Goal: Transaction & Acquisition: Book appointment/travel/reservation

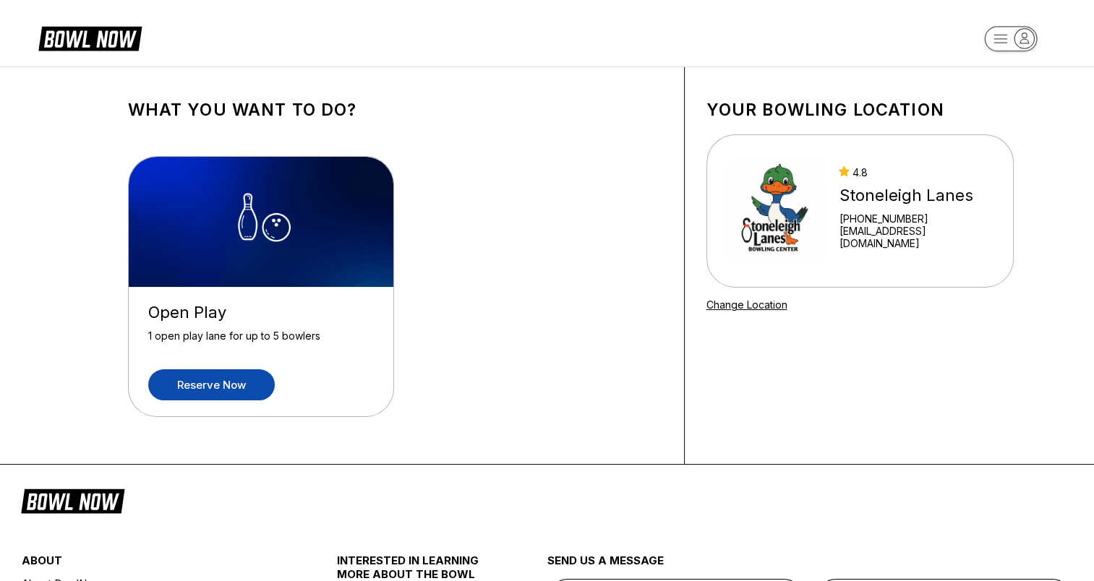
click at [226, 376] on link "Reserve now" at bounding box center [211, 384] width 126 height 31
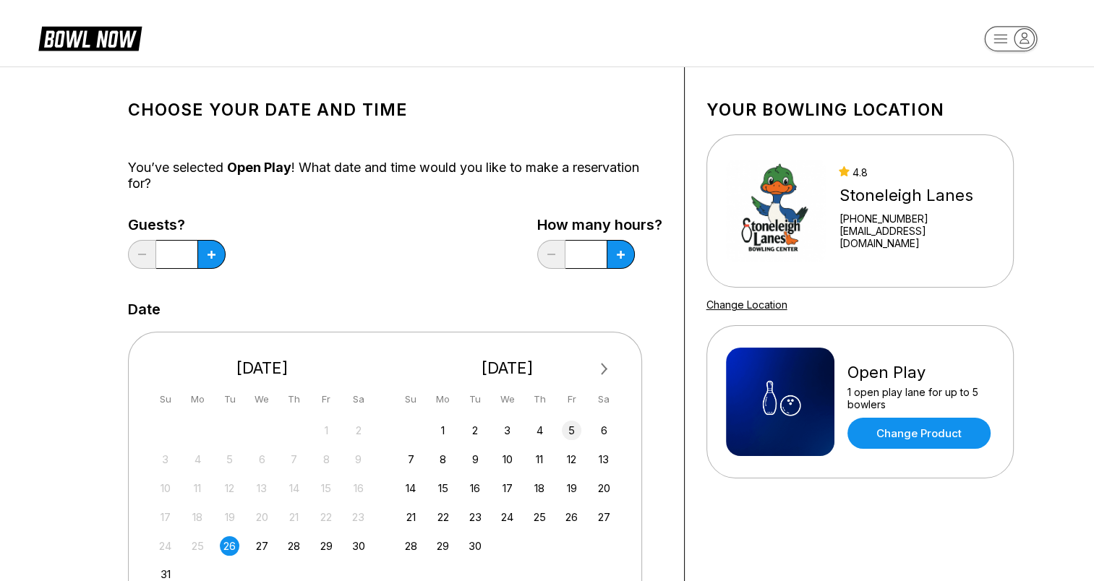
click at [570, 429] on div "5" at bounding box center [572, 431] width 20 height 20
click at [213, 257] on icon at bounding box center [211, 255] width 8 height 8
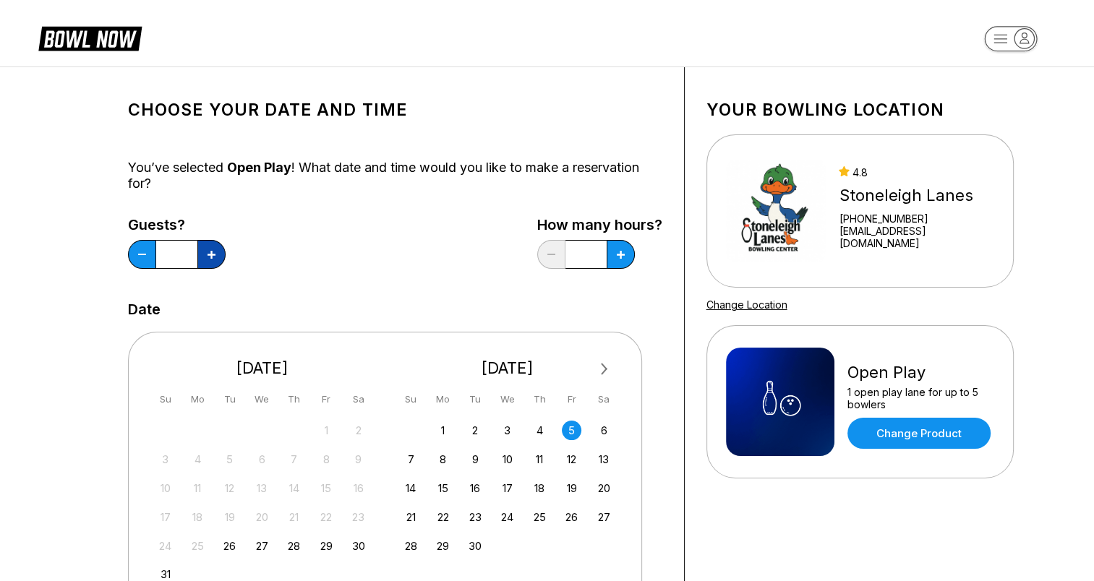
type input "*"
click at [215, 256] on icon at bounding box center [211, 255] width 8 height 8
type input "*"
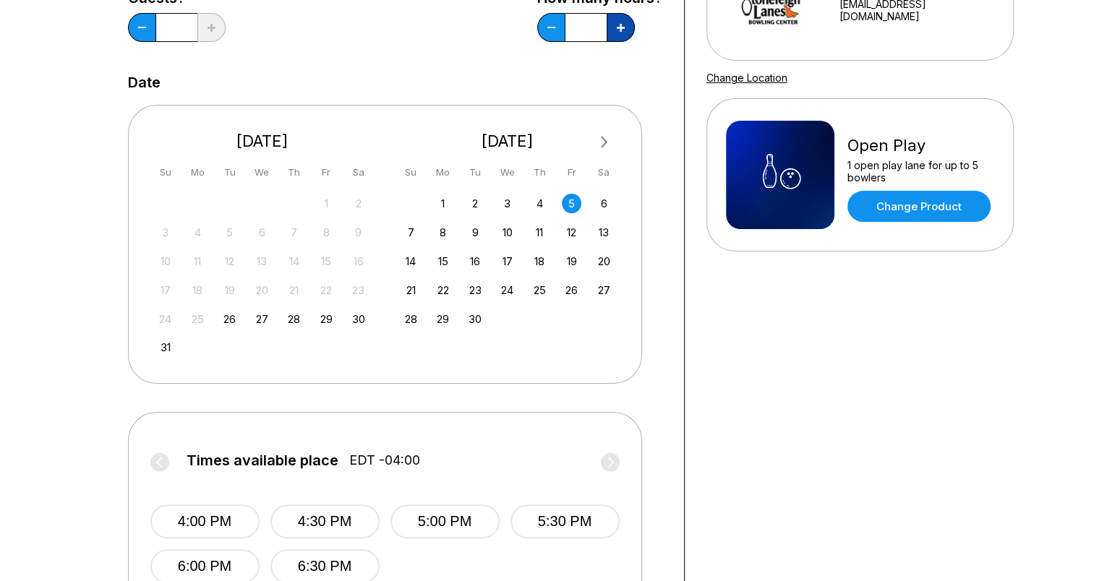
scroll to position [239, 0]
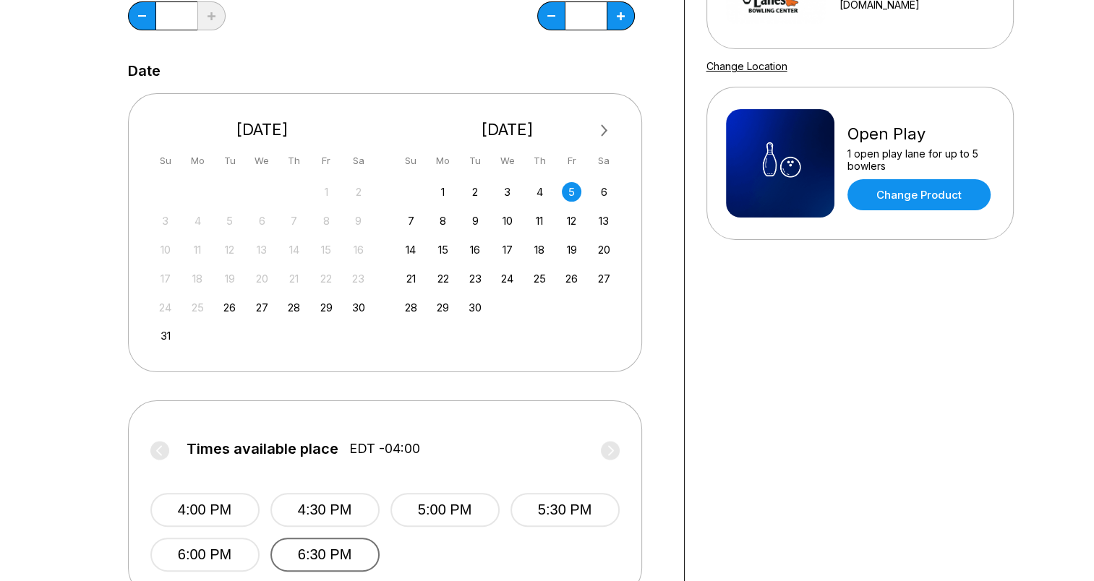
click at [304, 549] on button "6:30 PM" at bounding box center [324, 555] width 109 height 34
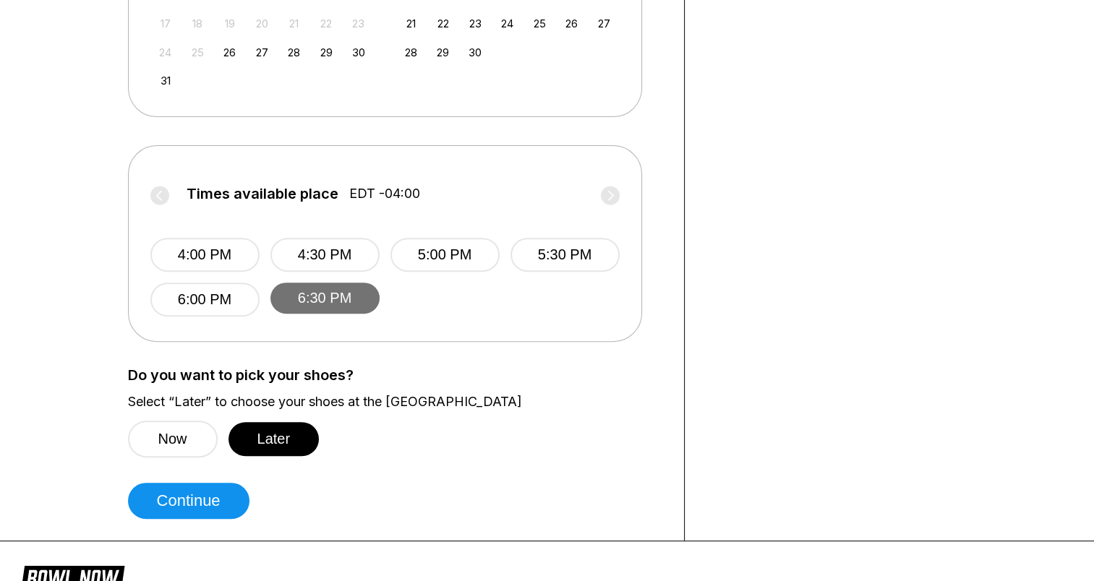
scroll to position [498, 0]
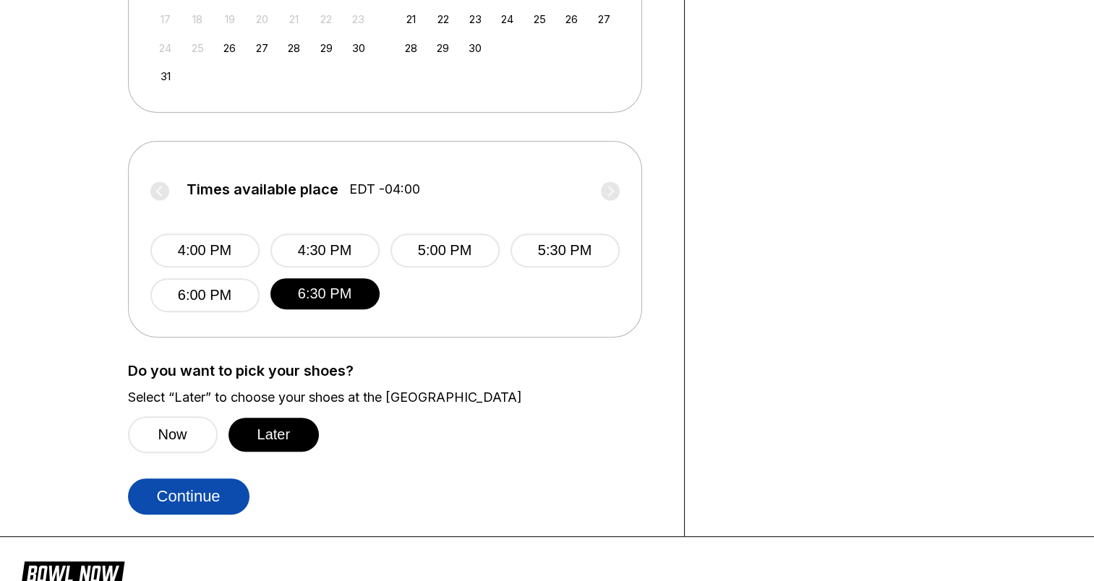
click at [195, 507] on button "Continue" at bounding box center [188, 496] width 121 height 36
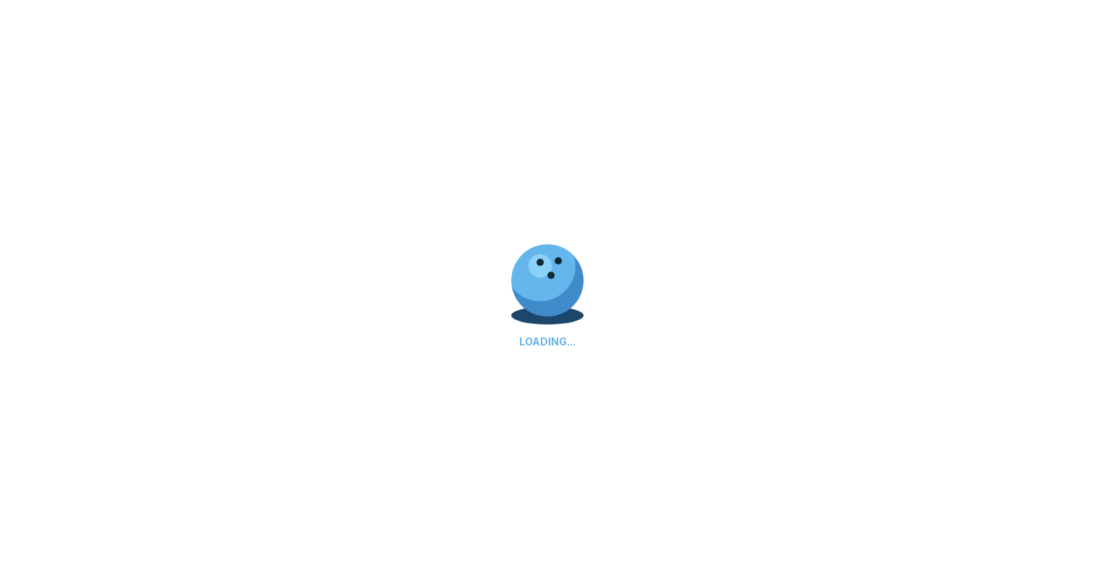
select select "**"
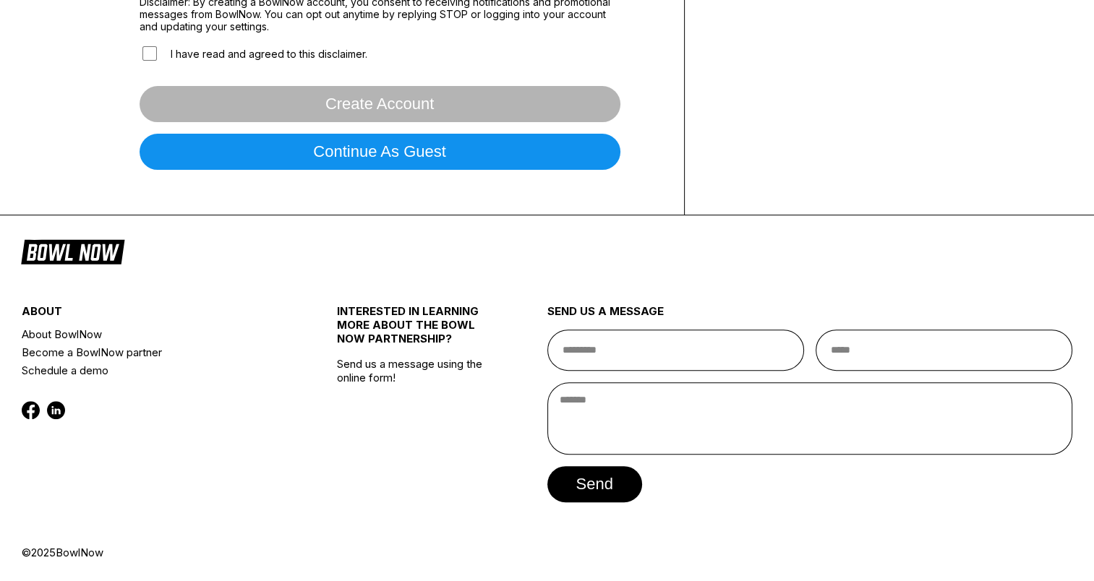
scroll to position [0, 0]
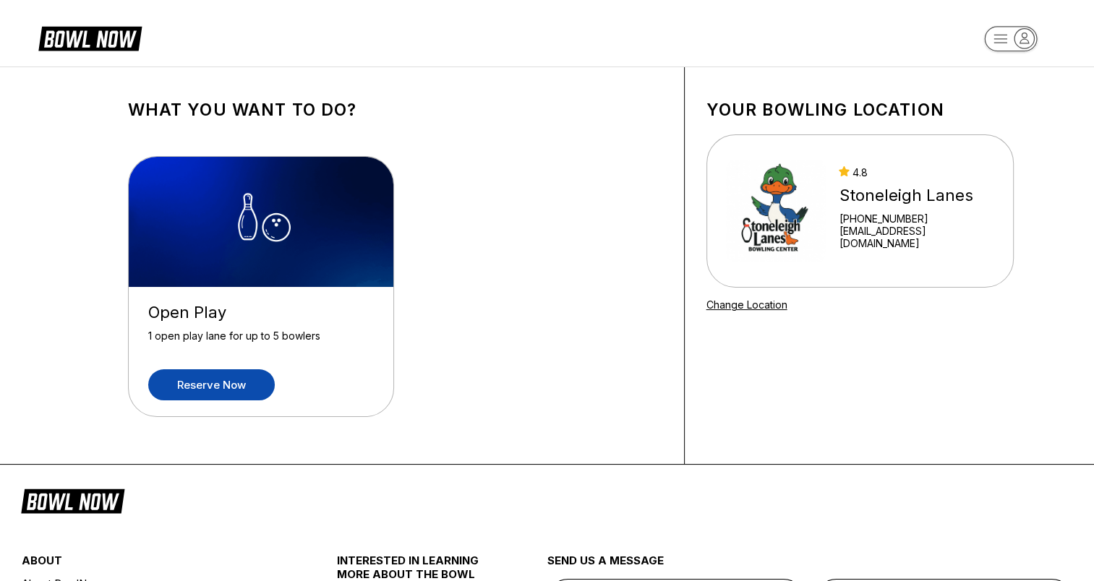
click at [205, 380] on link "Reserve now" at bounding box center [211, 384] width 126 height 31
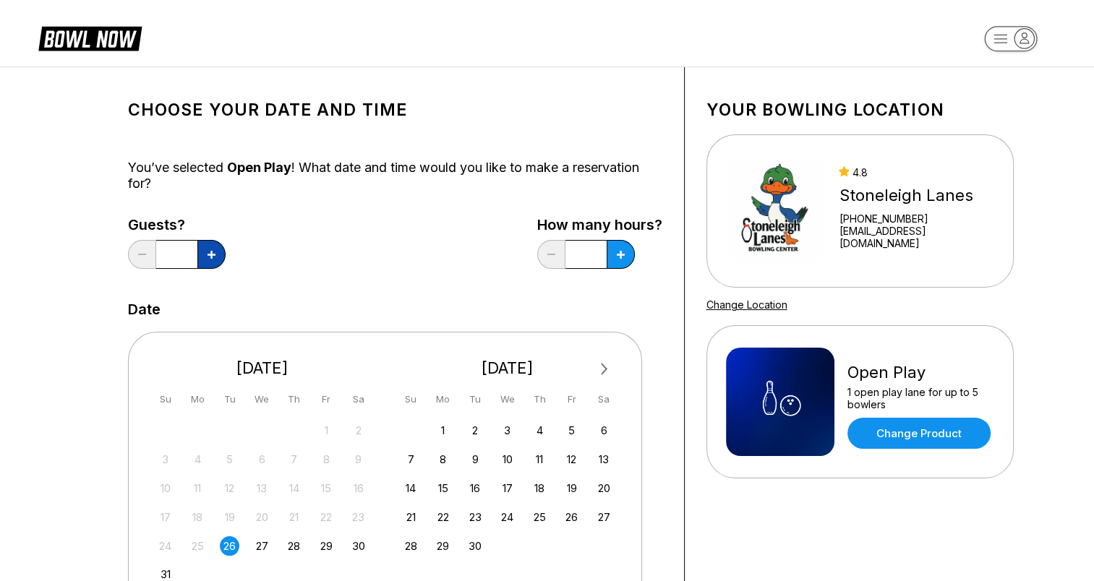
click at [210, 257] on icon at bounding box center [211, 255] width 8 height 8
type input "*"
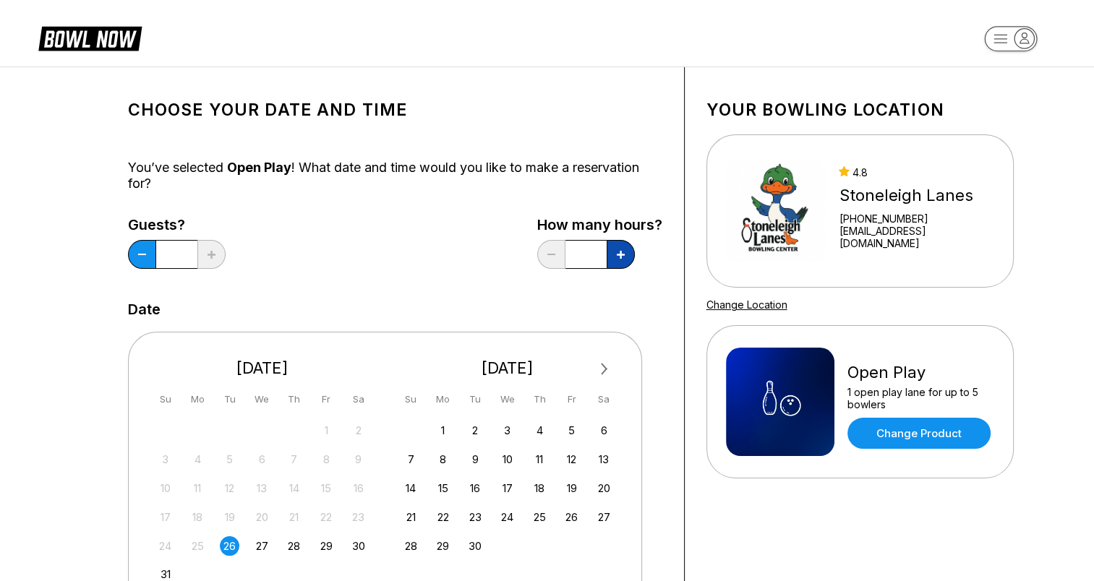
click at [619, 259] on button at bounding box center [620, 254] width 28 height 29
type input "*"
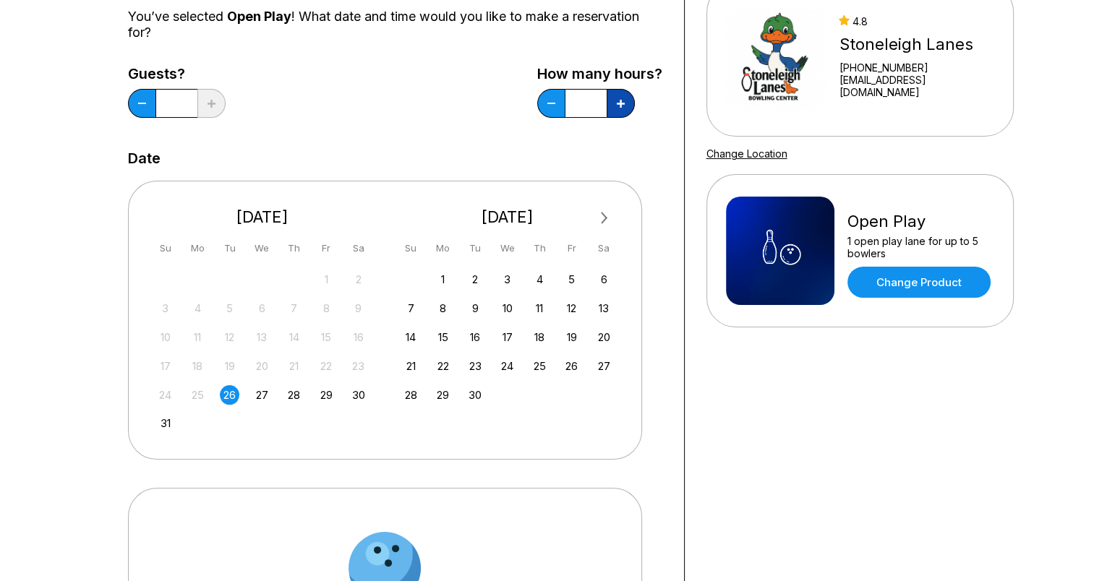
scroll to position [163, 0]
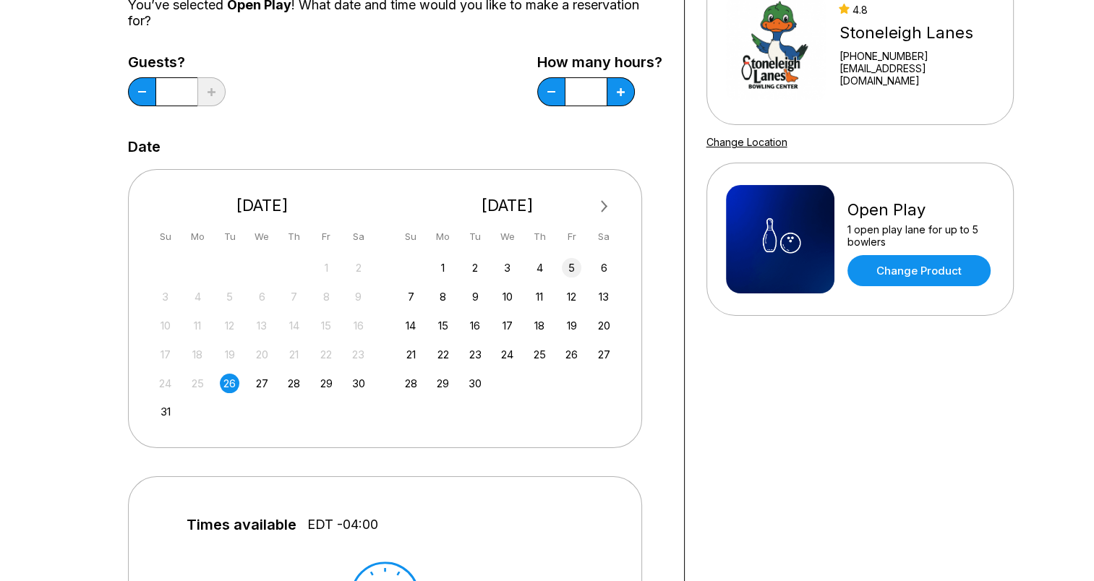
click at [570, 266] on div "5" at bounding box center [572, 268] width 20 height 20
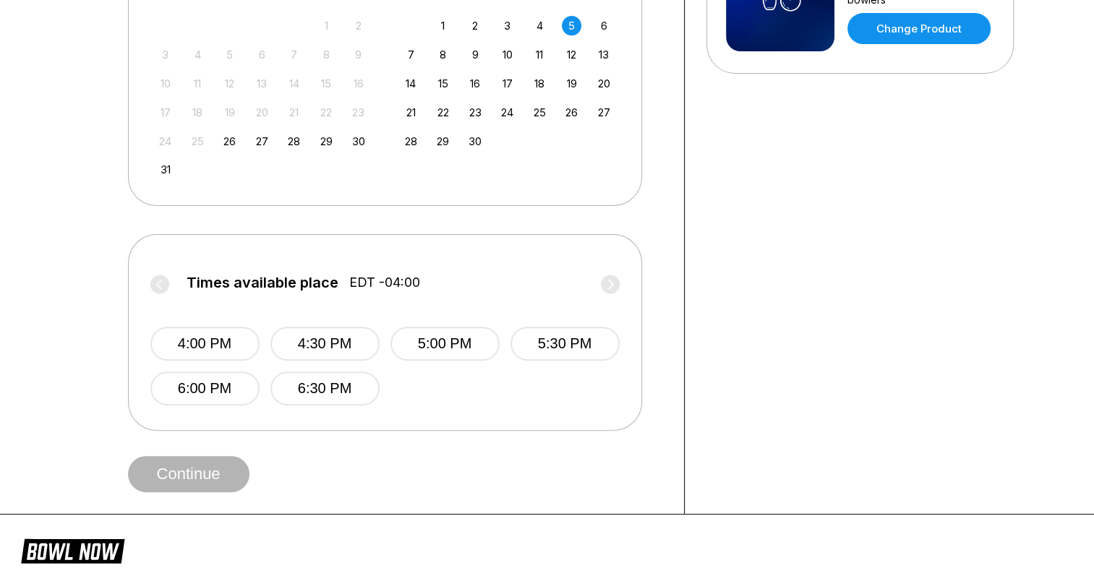
scroll to position [413, 0]
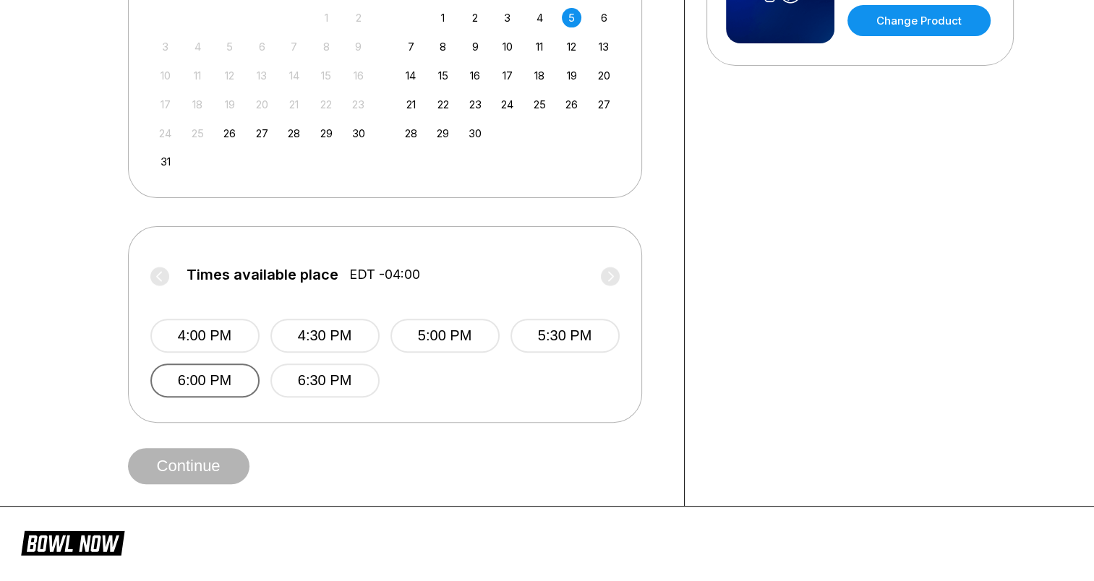
click at [223, 378] on button "6:00 PM" at bounding box center [204, 381] width 109 height 34
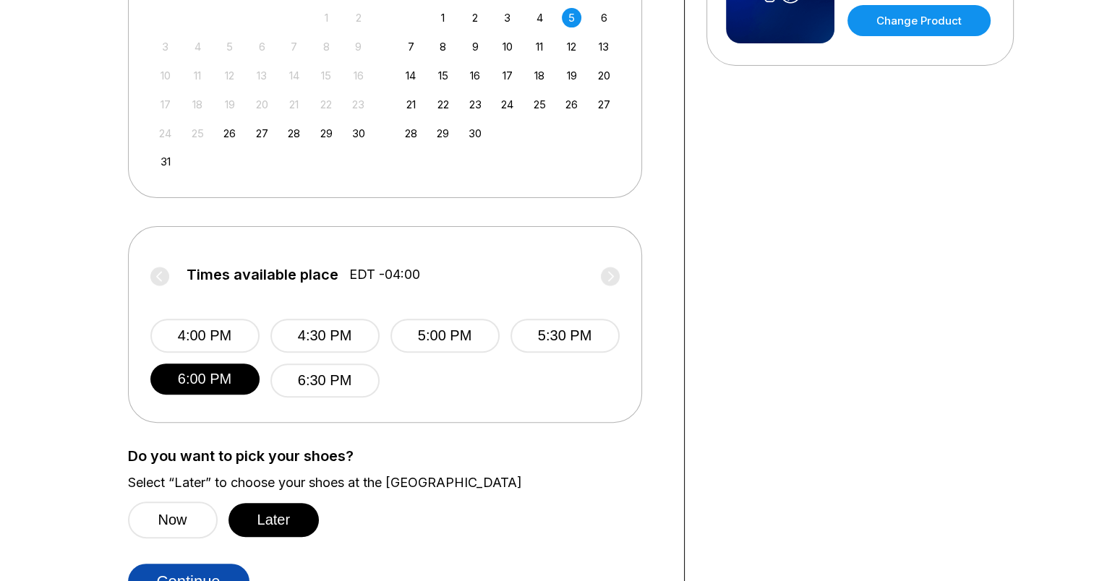
click at [199, 574] on button "Continue" at bounding box center [188, 582] width 121 height 36
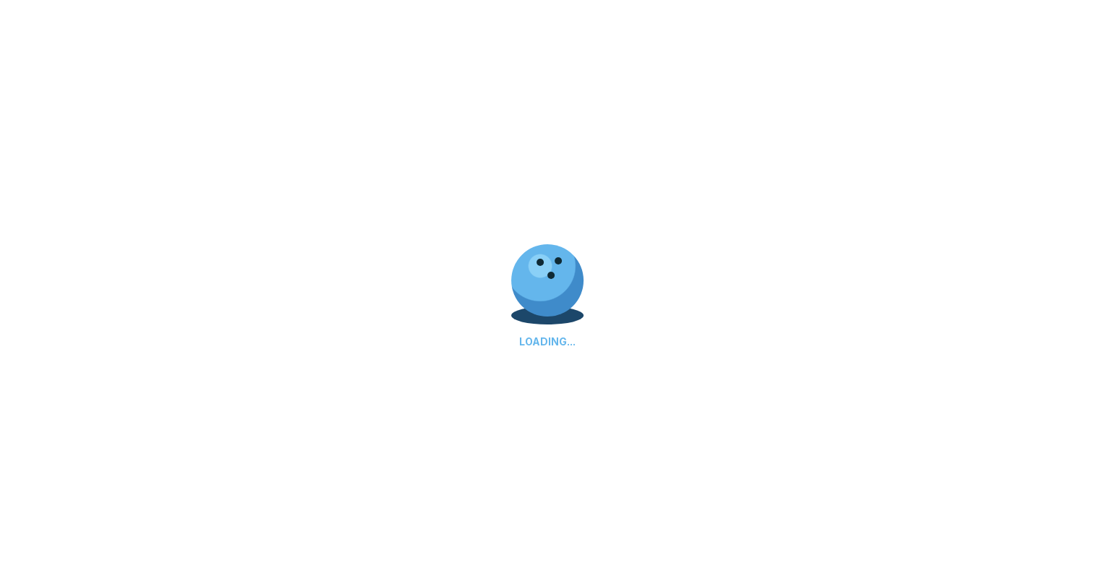
select select "**"
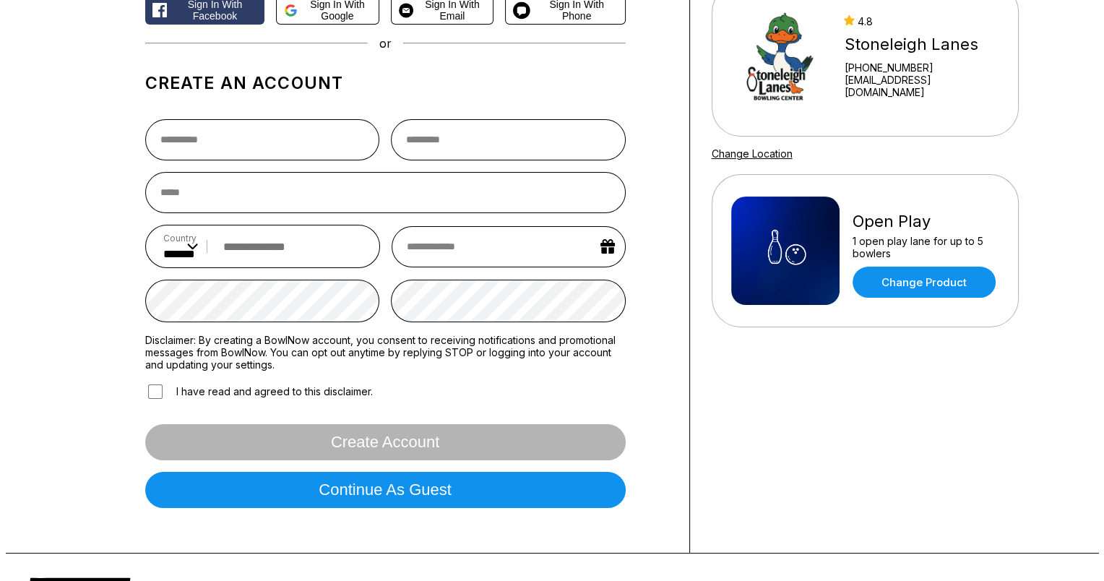
scroll to position [153, 0]
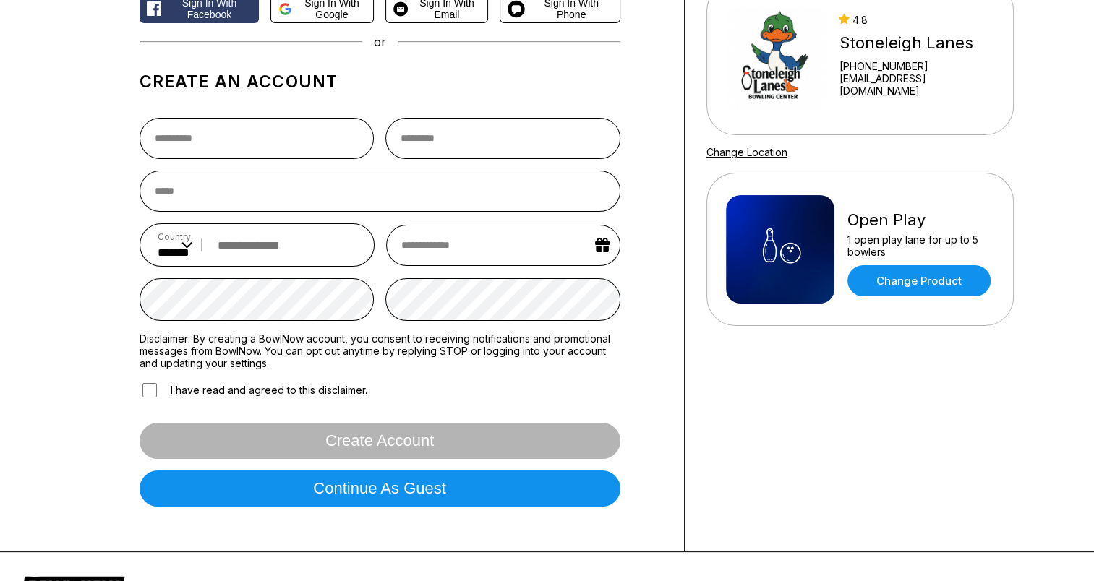
click at [66, 405] on div "Sign In Sign in with Facebook Sign in with Google Sign in with Email Sign in wi…" at bounding box center [547, 233] width 1094 height 638
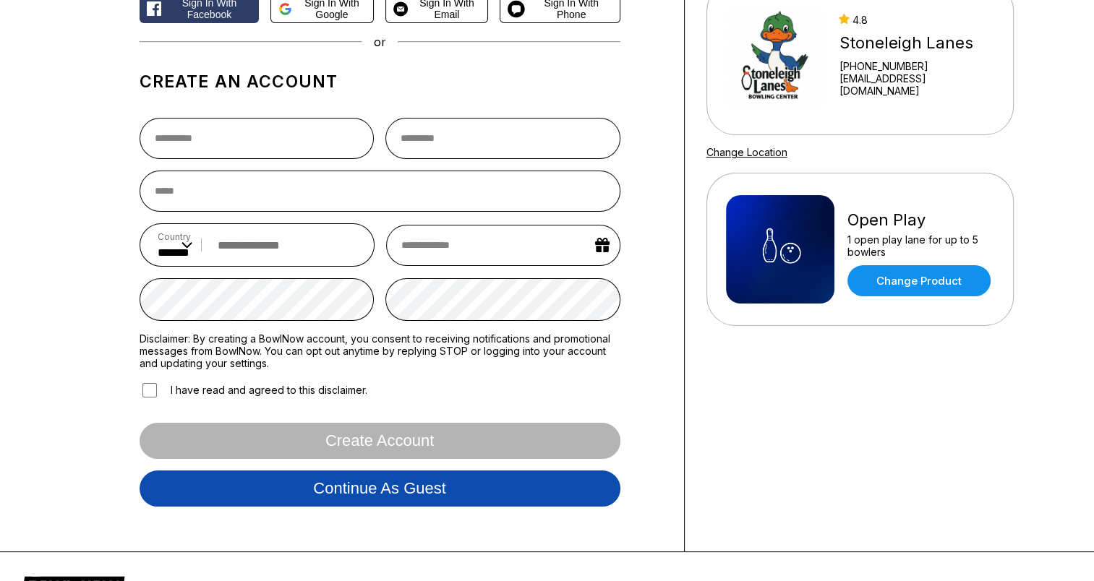
click at [289, 492] on button "Continue as guest" at bounding box center [380, 489] width 481 height 36
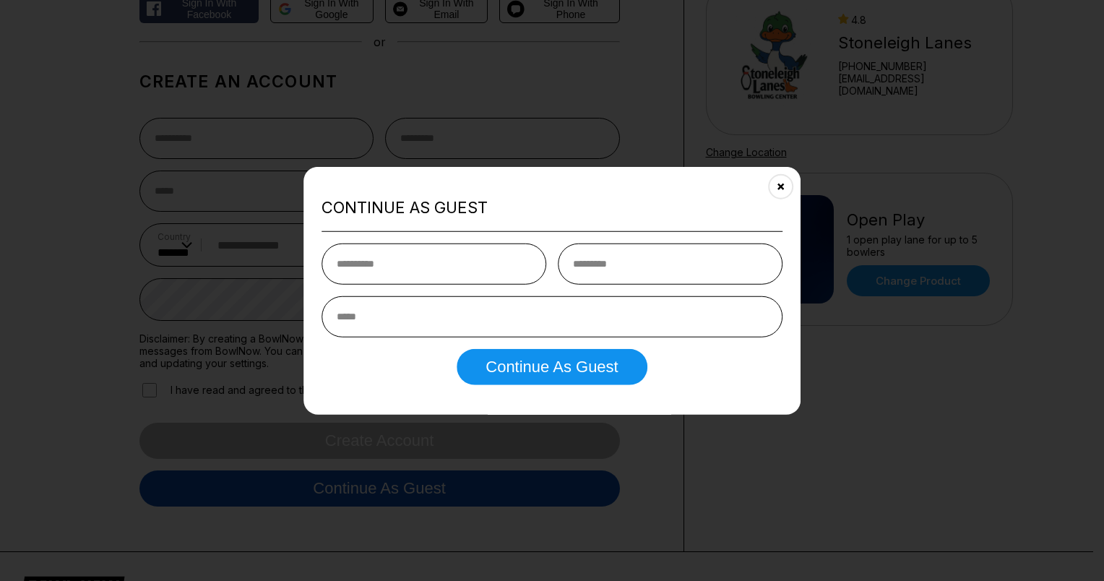
type input "*"
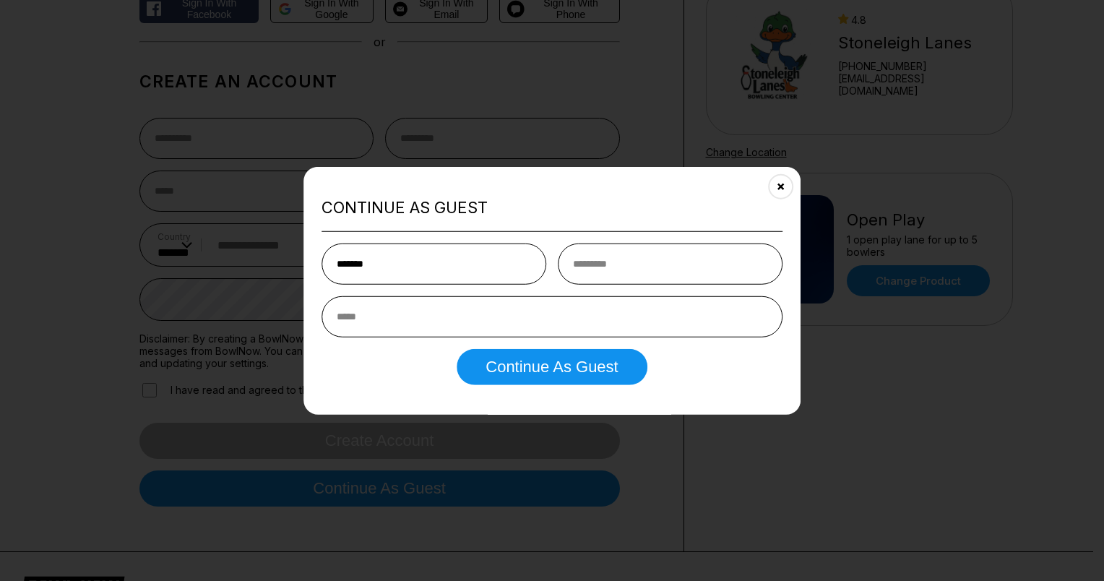
type input "*******"
type input "*****"
type input "**********"
click at [457, 348] on button "Continue as Guest" at bounding box center [552, 366] width 190 height 36
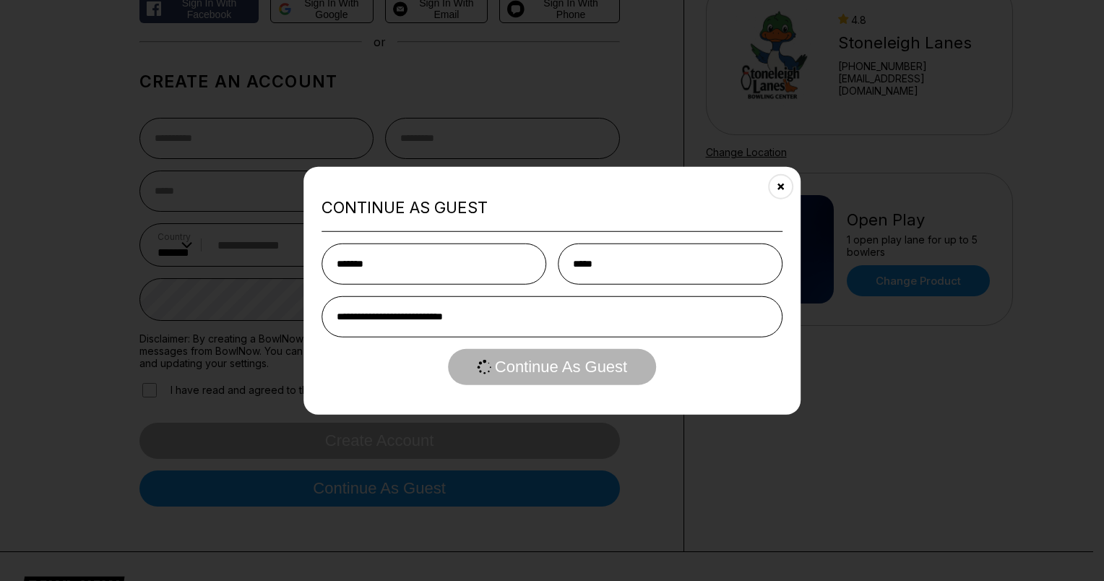
scroll to position [0, 0]
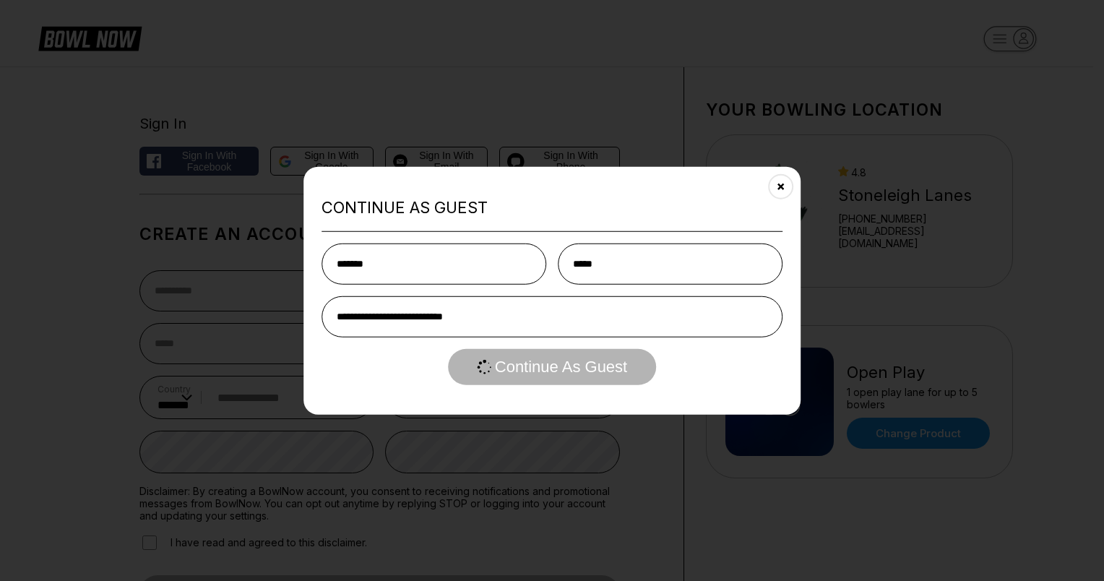
select select "**"
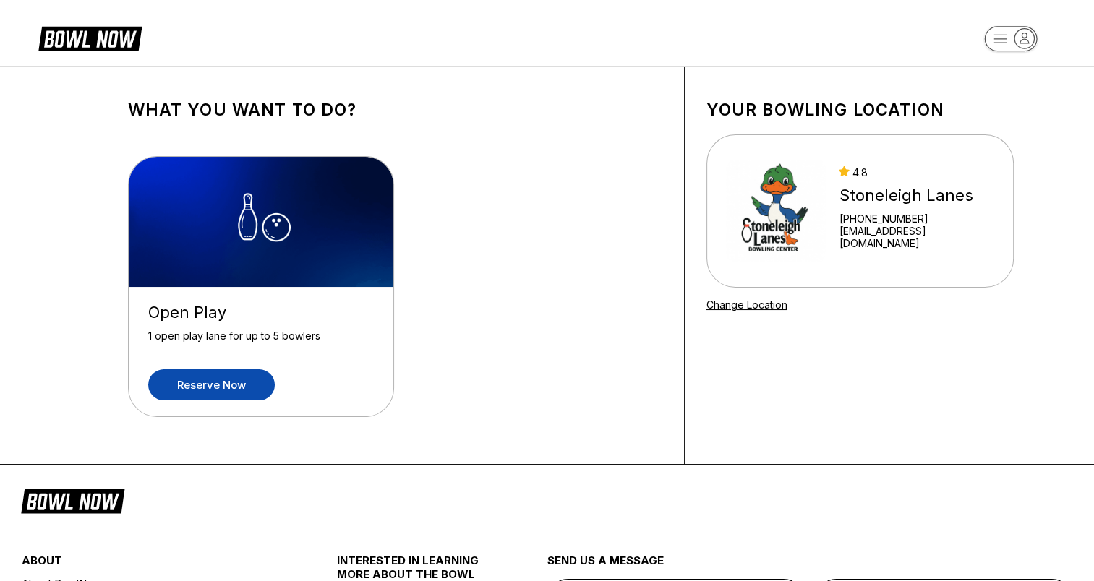
click at [215, 388] on link "Reserve now" at bounding box center [211, 384] width 126 height 31
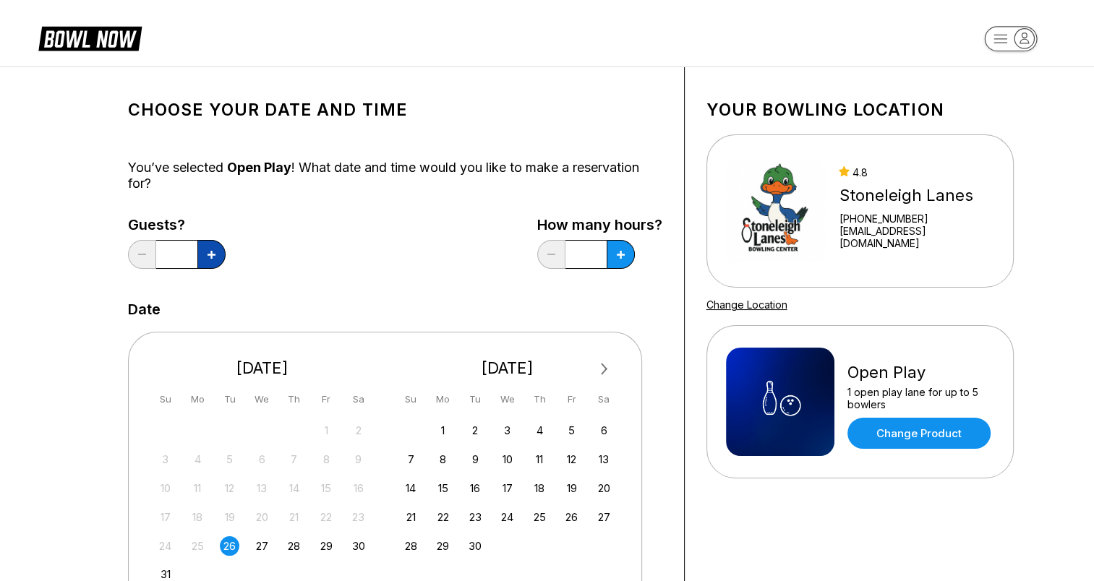
click at [210, 254] on icon at bounding box center [211, 255] width 8 height 8
type input "*"
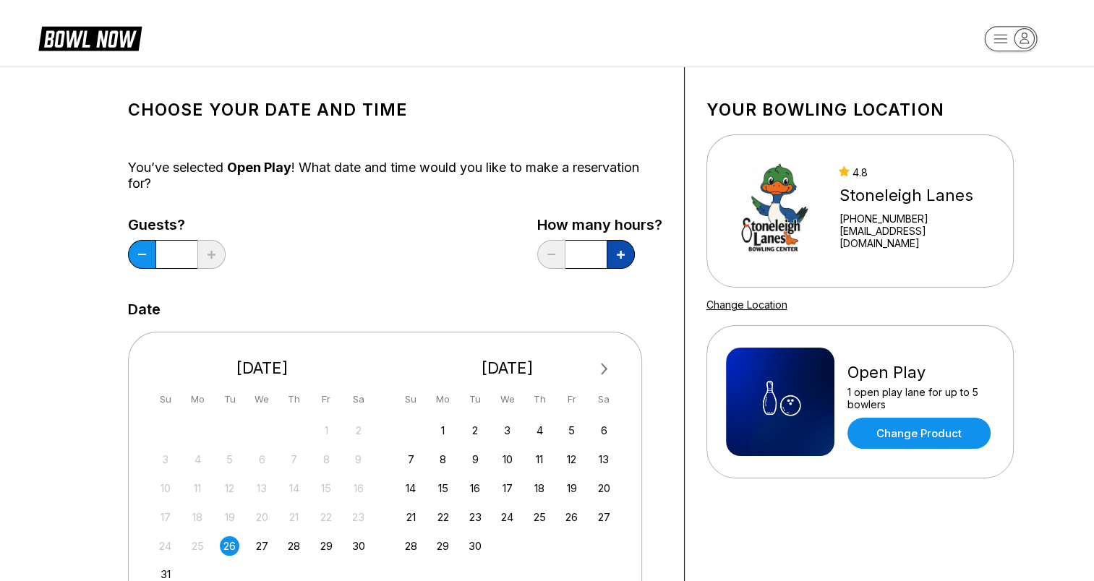
click at [614, 257] on button at bounding box center [620, 254] width 28 height 29
type input "***"
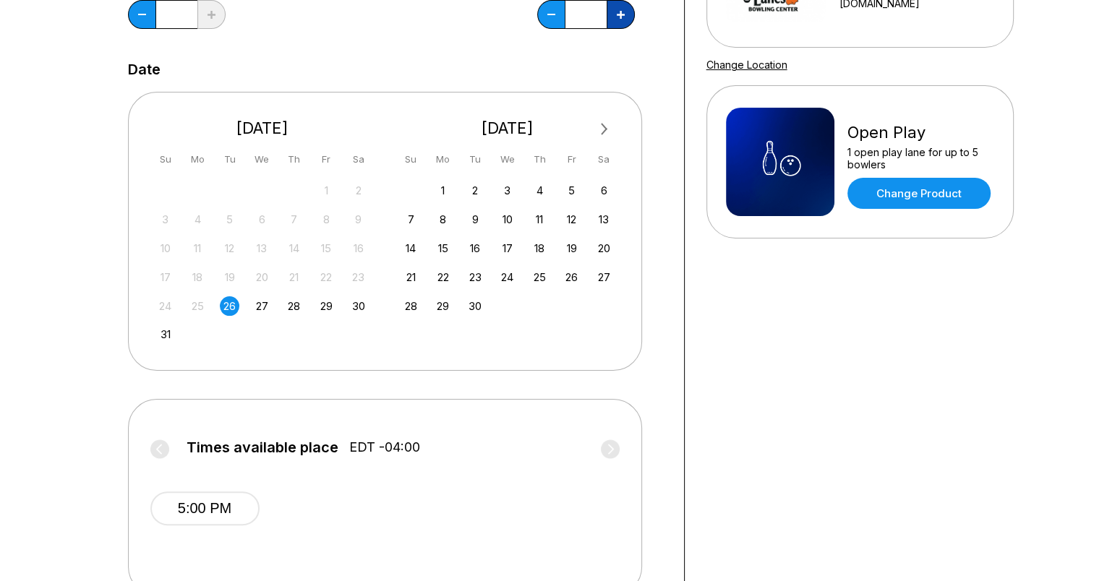
scroll to position [240, 0]
click at [567, 192] on div "5" at bounding box center [572, 191] width 20 height 20
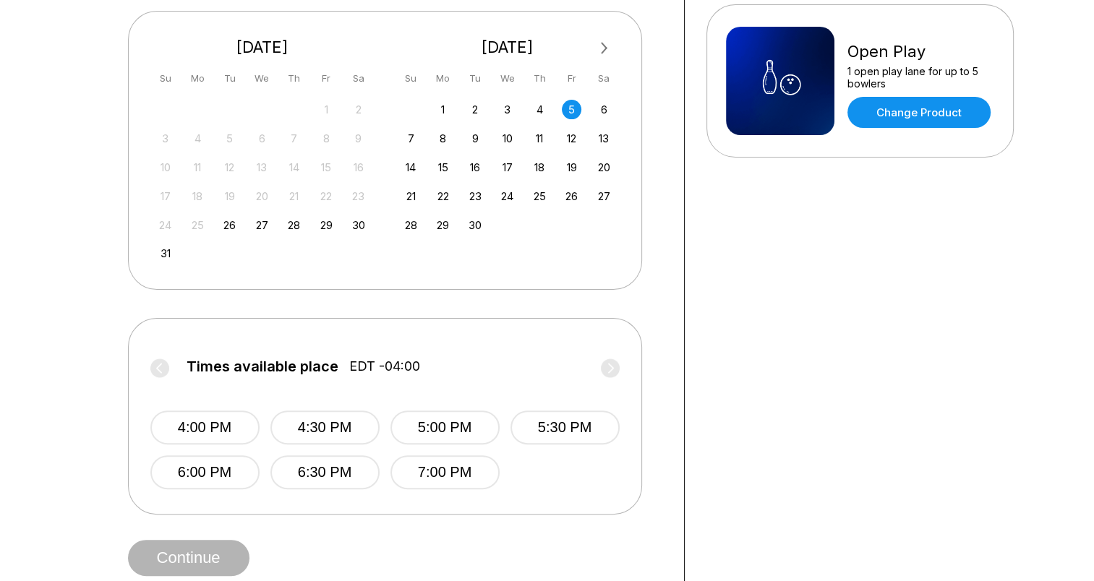
scroll to position [331, 0]
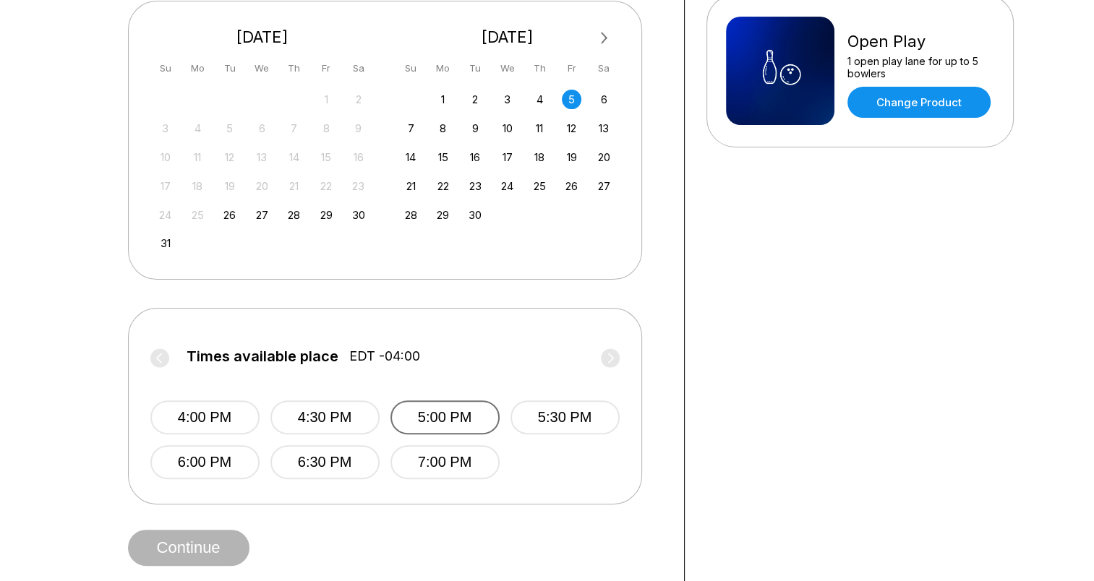
click at [438, 413] on button "5:00 PM" at bounding box center [444, 417] width 109 height 34
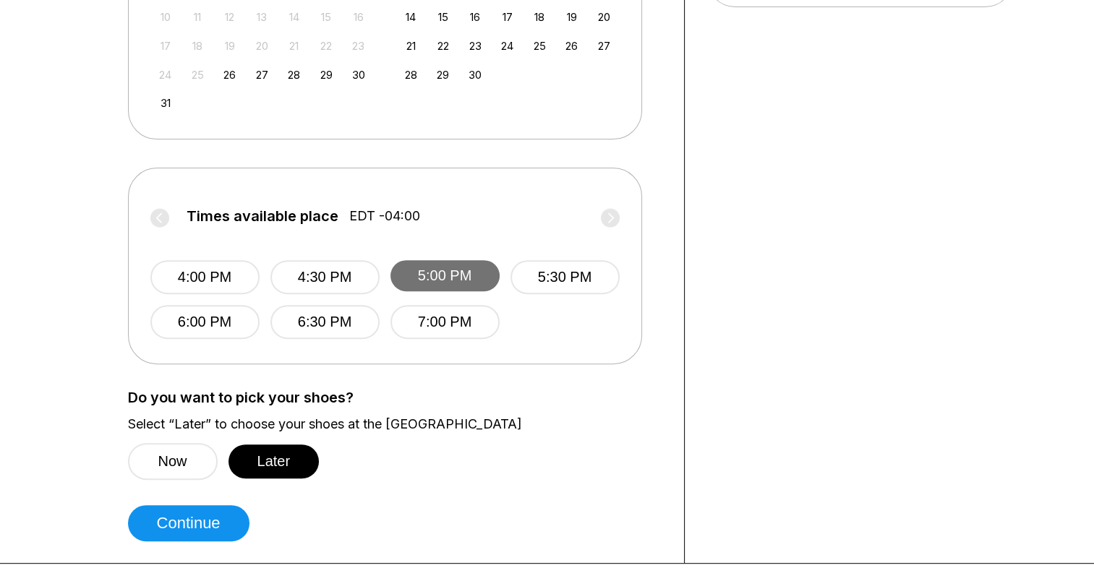
scroll to position [476, 0]
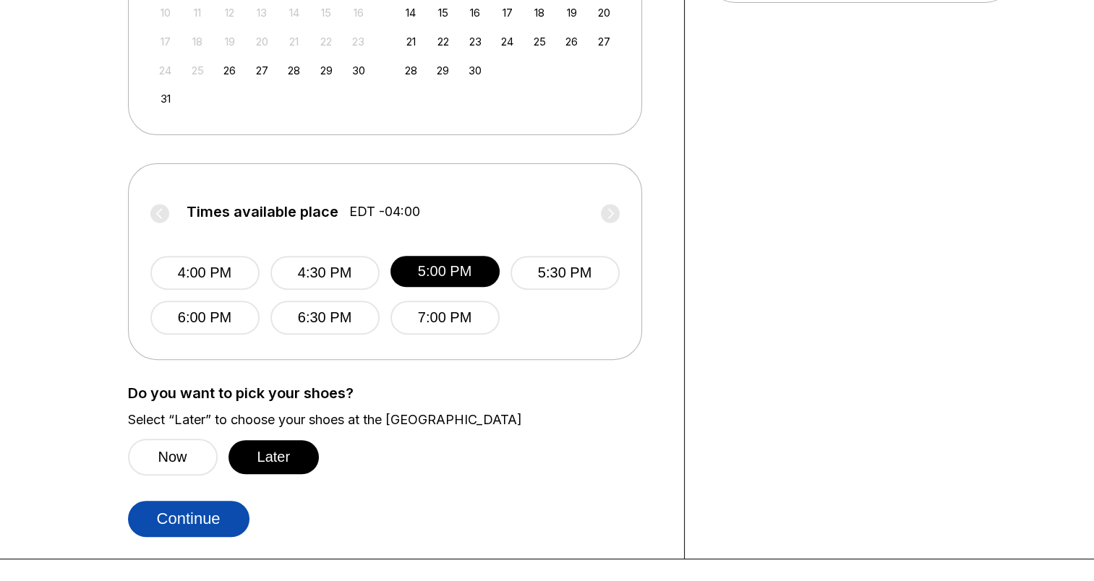
click at [195, 514] on button "Continue" at bounding box center [188, 519] width 121 height 36
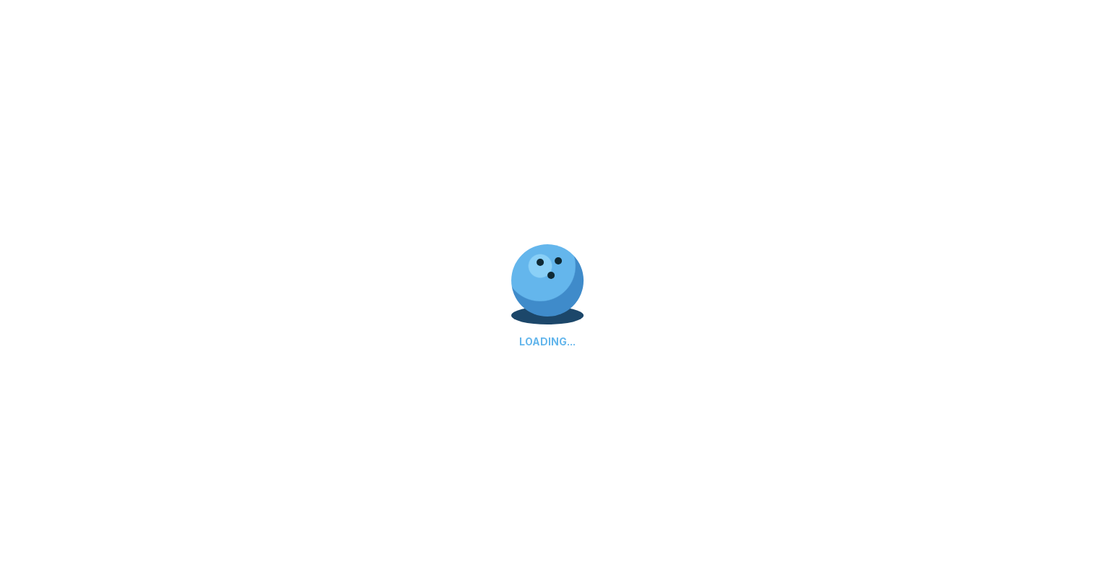
scroll to position [0, 0]
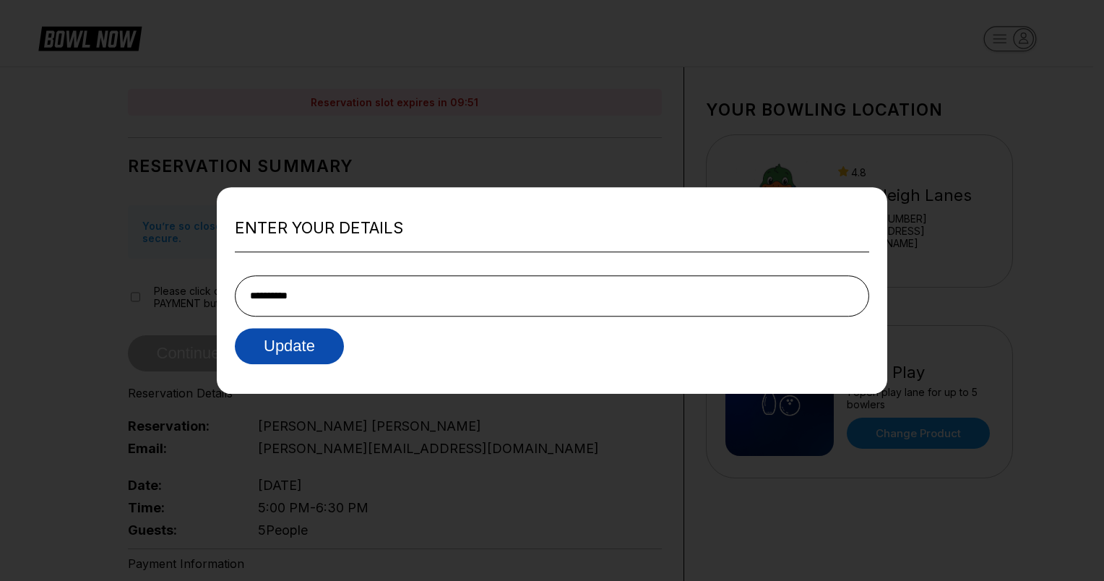
type input "**********"
click at [292, 336] on button "Update" at bounding box center [289, 346] width 109 height 36
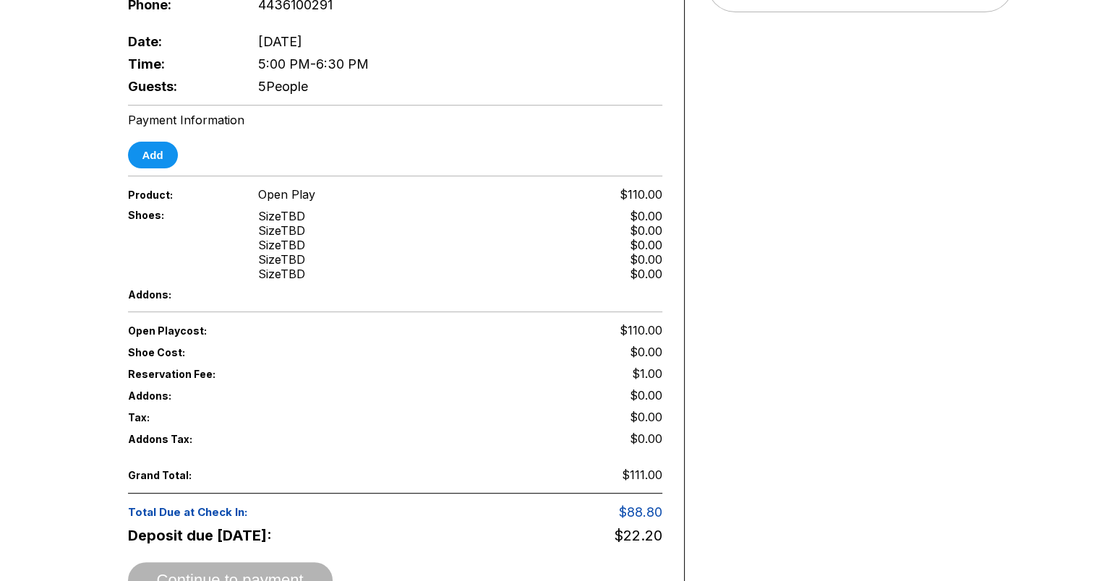
scroll to position [471, 0]
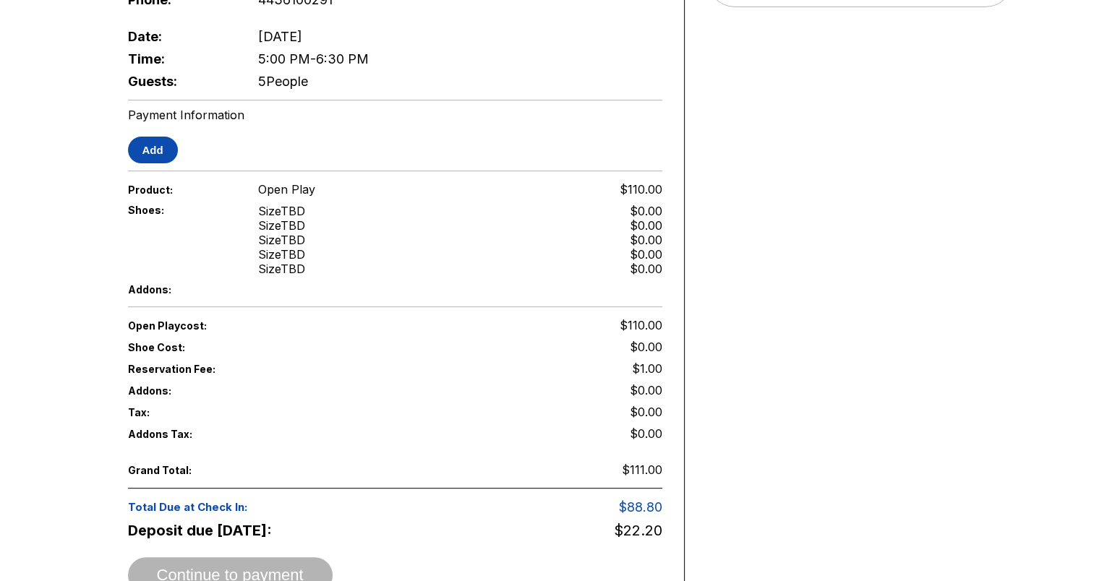
click at [150, 137] on button "Add" at bounding box center [153, 150] width 50 height 27
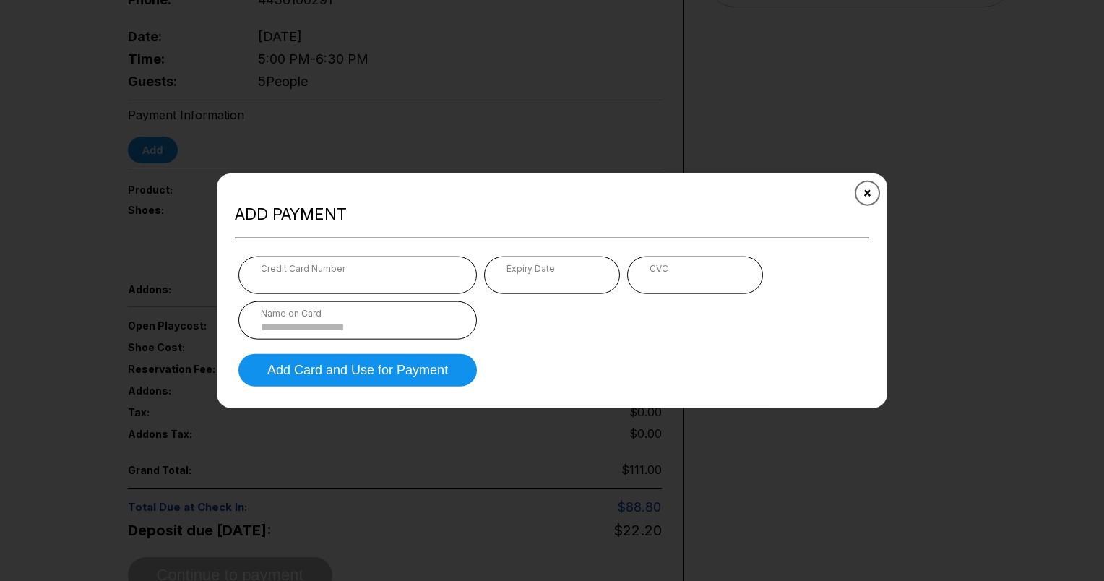
click at [864, 187] on button "Close" at bounding box center [867, 192] width 35 height 35
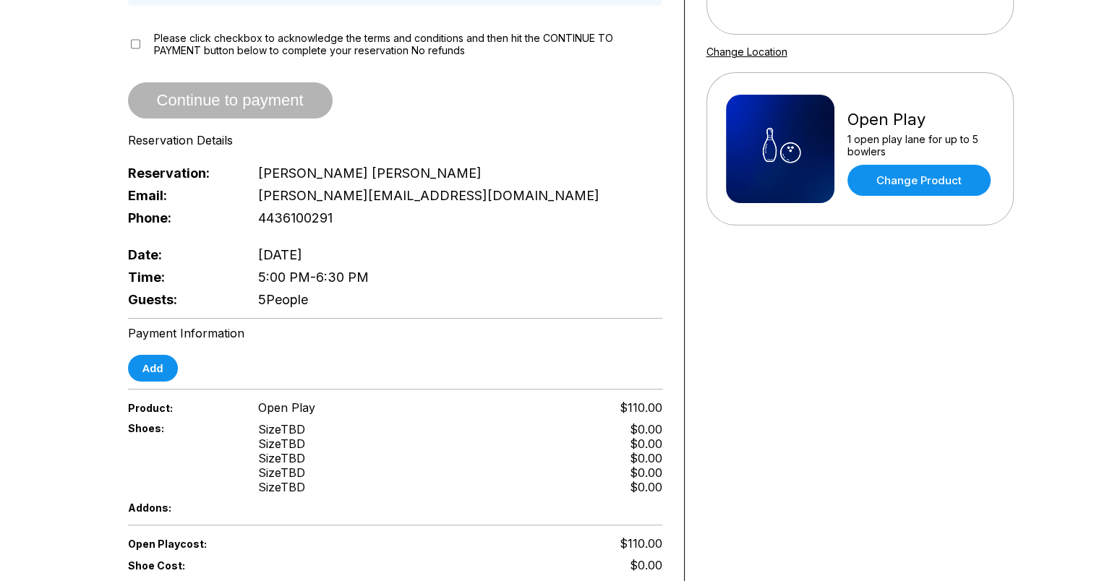
scroll to position [240, 0]
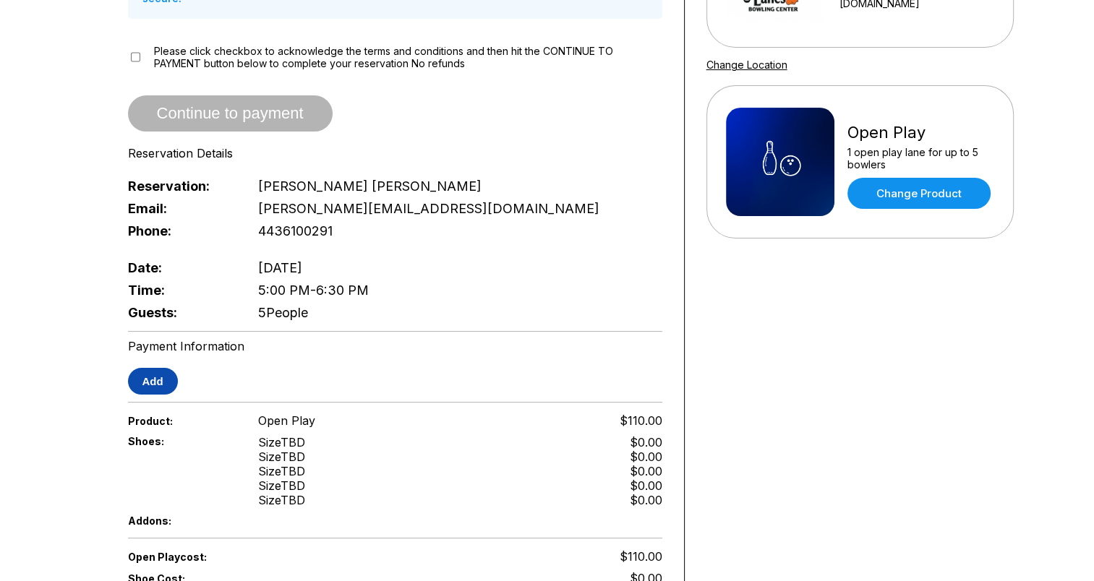
click at [142, 377] on button "Add" at bounding box center [153, 381] width 50 height 27
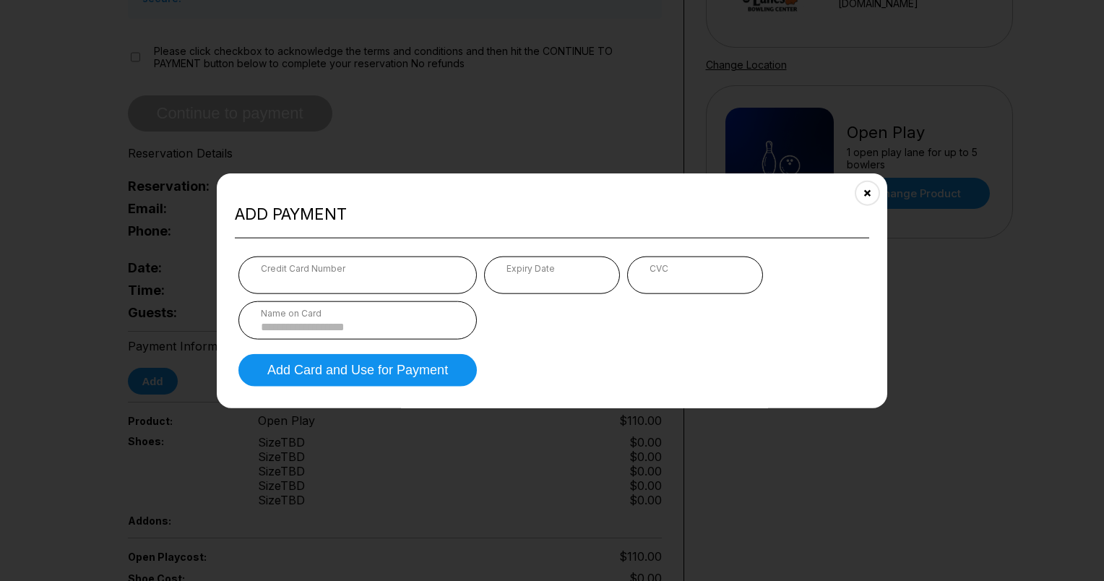
click at [299, 320] on input at bounding box center [358, 326] width 194 height 12
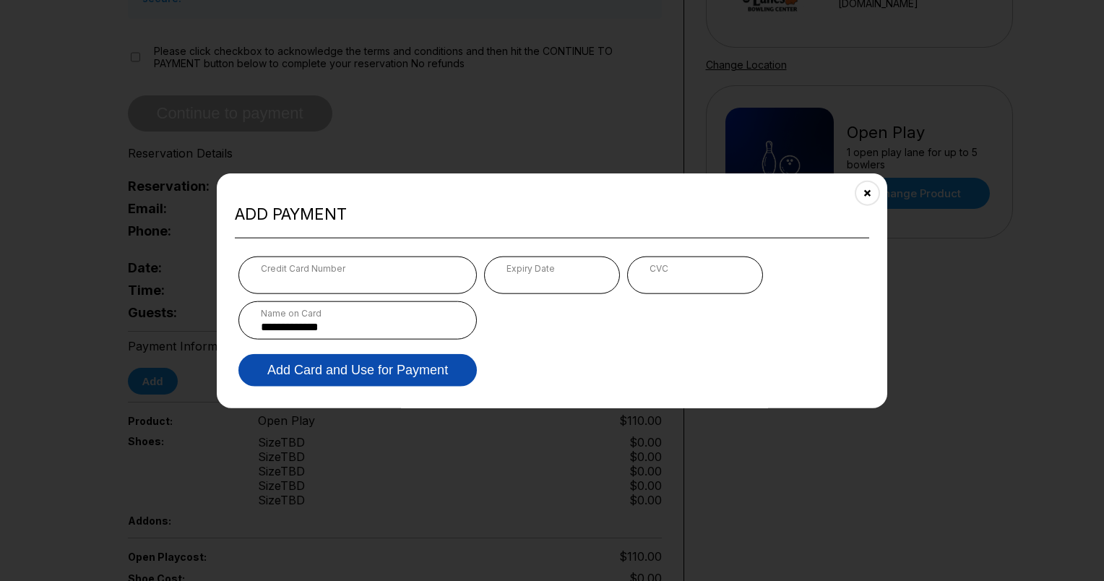
type input "**********"
click at [285, 368] on button "Add Card and Use for Payment" at bounding box center [358, 369] width 239 height 33
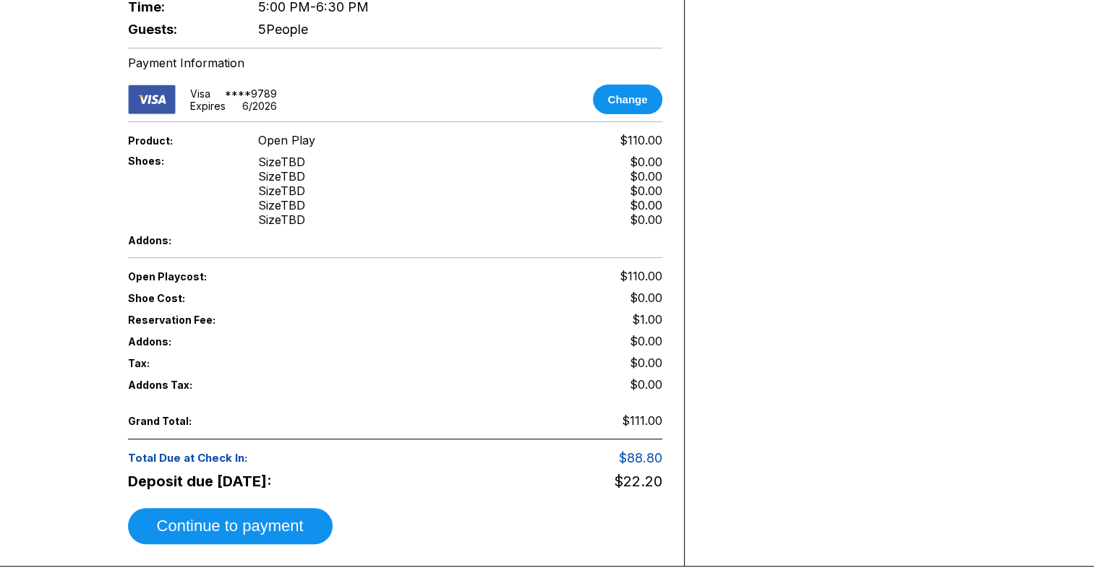
scroll to position [527, 0]
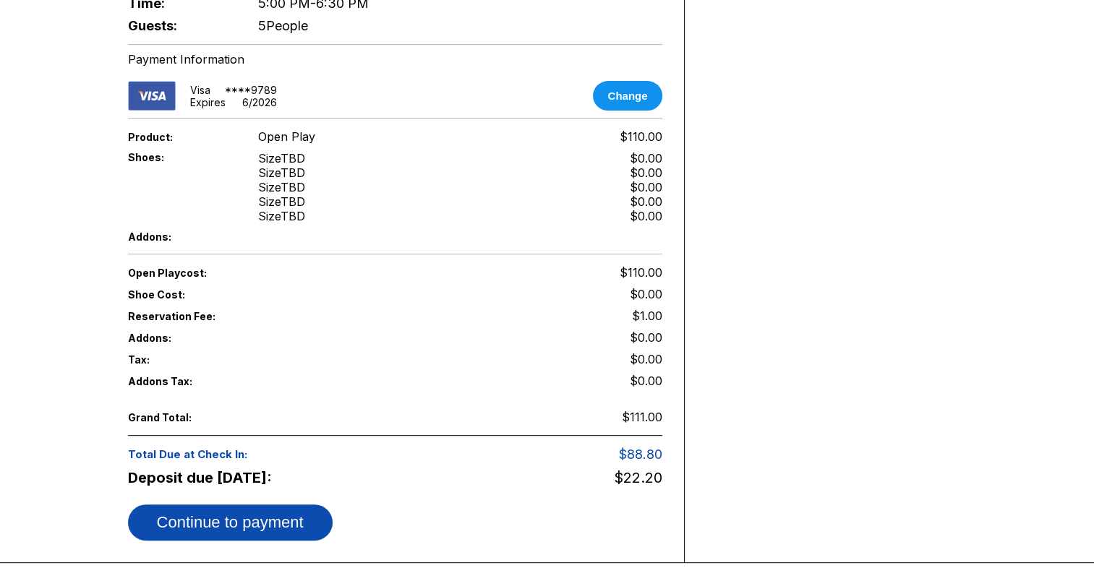
click at [185, 505] on button "Continue to payment" at bounding box center [230, 523] width 205 height 36
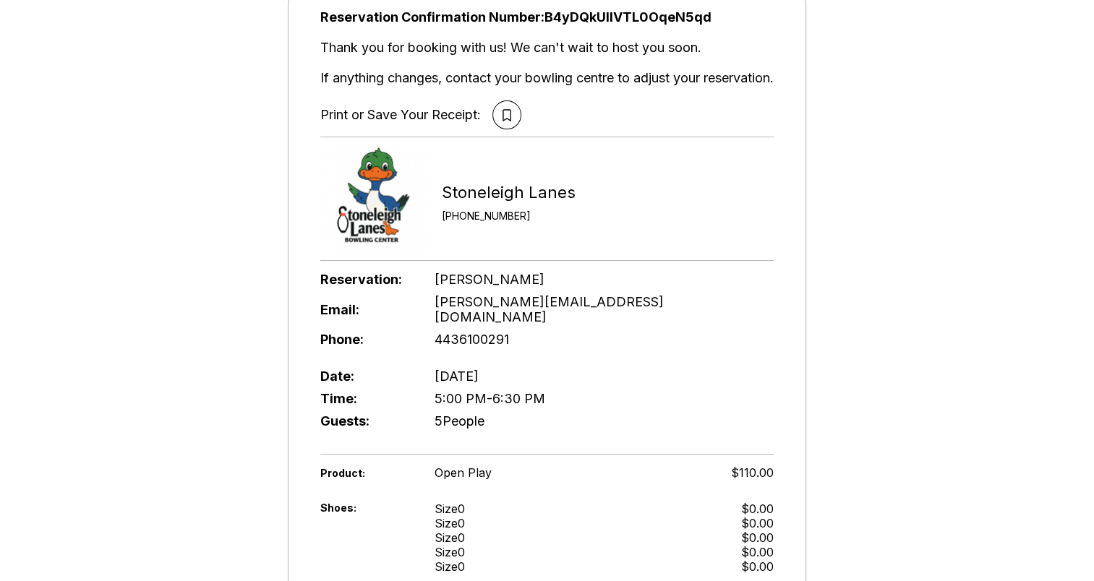
scroll to position [0, 0]
